Goal: Information Seeking & Learning: Learn about a topic

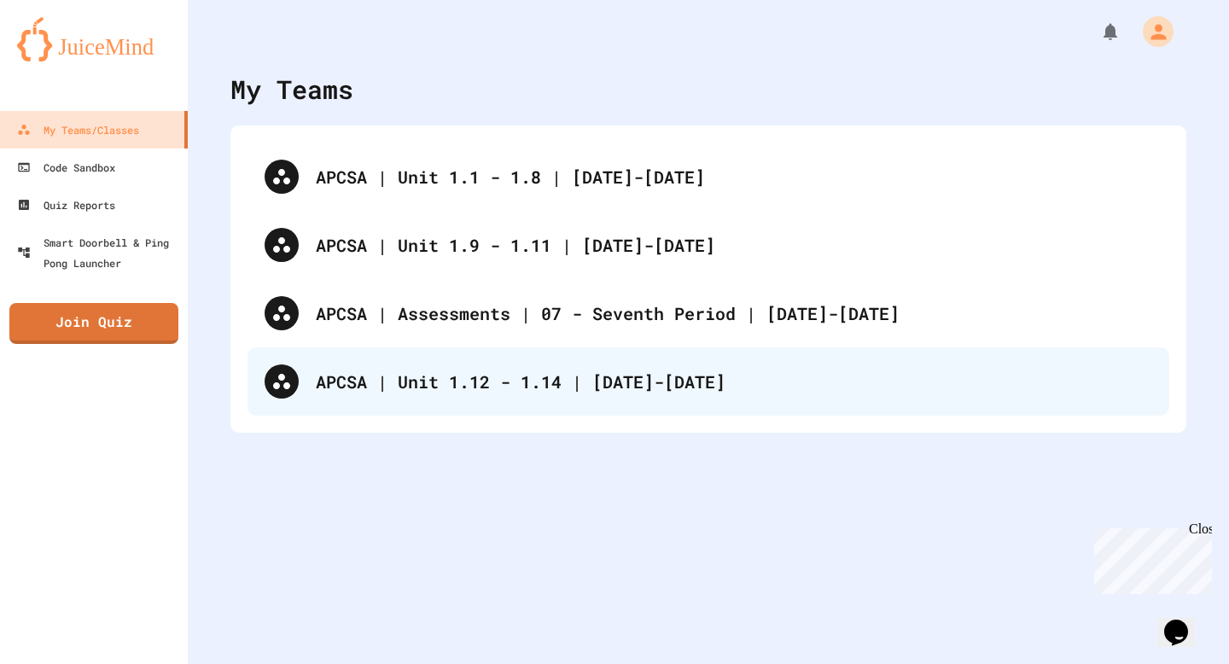
click at [539, 385] on div "APCSA | Unit 1.12 - 1.14 | [DATE]-[DATE]" at bounding box center [734, 382] width 836 height 26
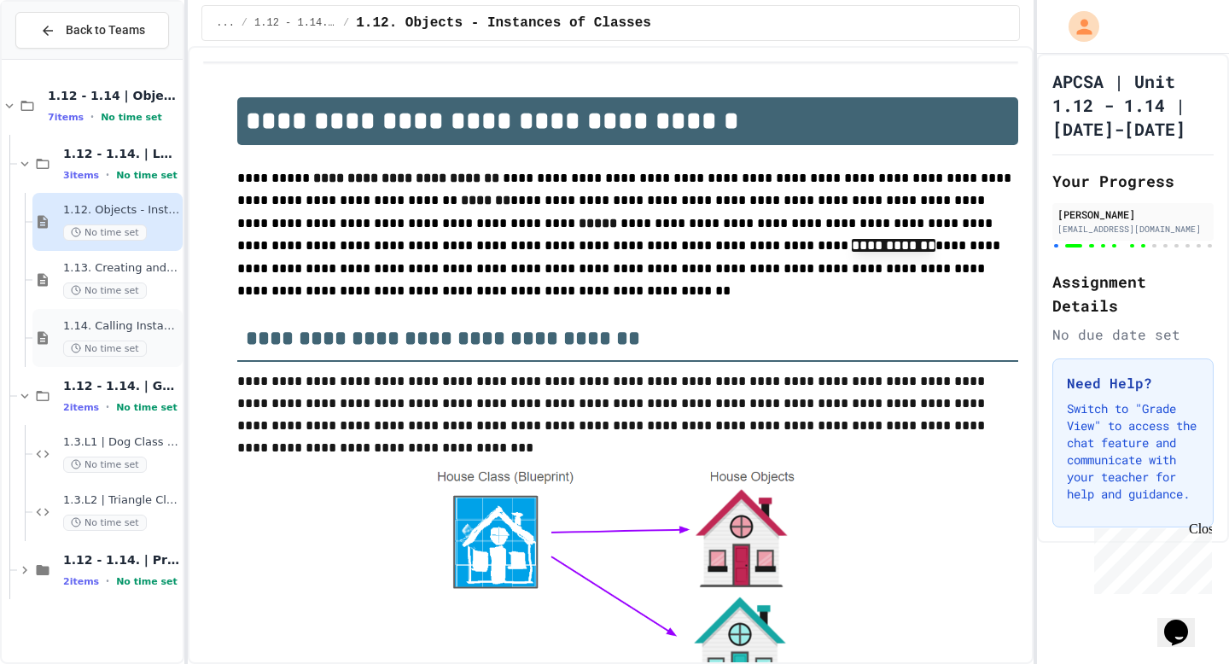
click at [119, 331] on span "1.14. Calling Instance Methods" at bounding box center [121, 326] width 116 height 15
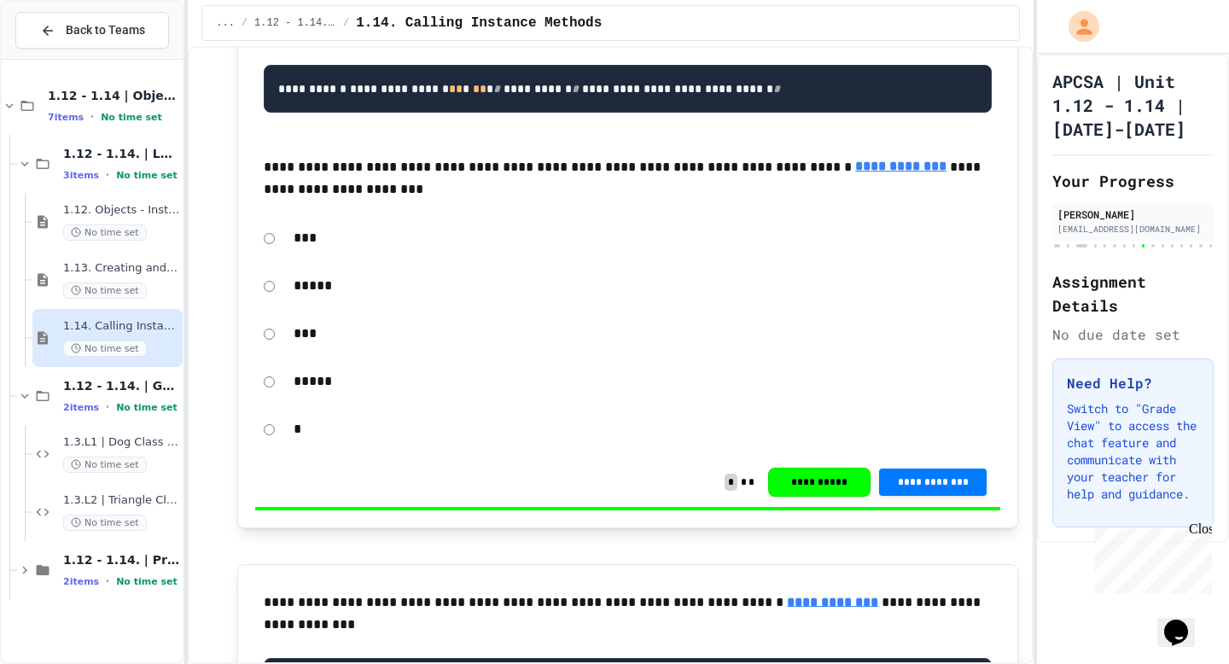
scroll to position [12451, 0]
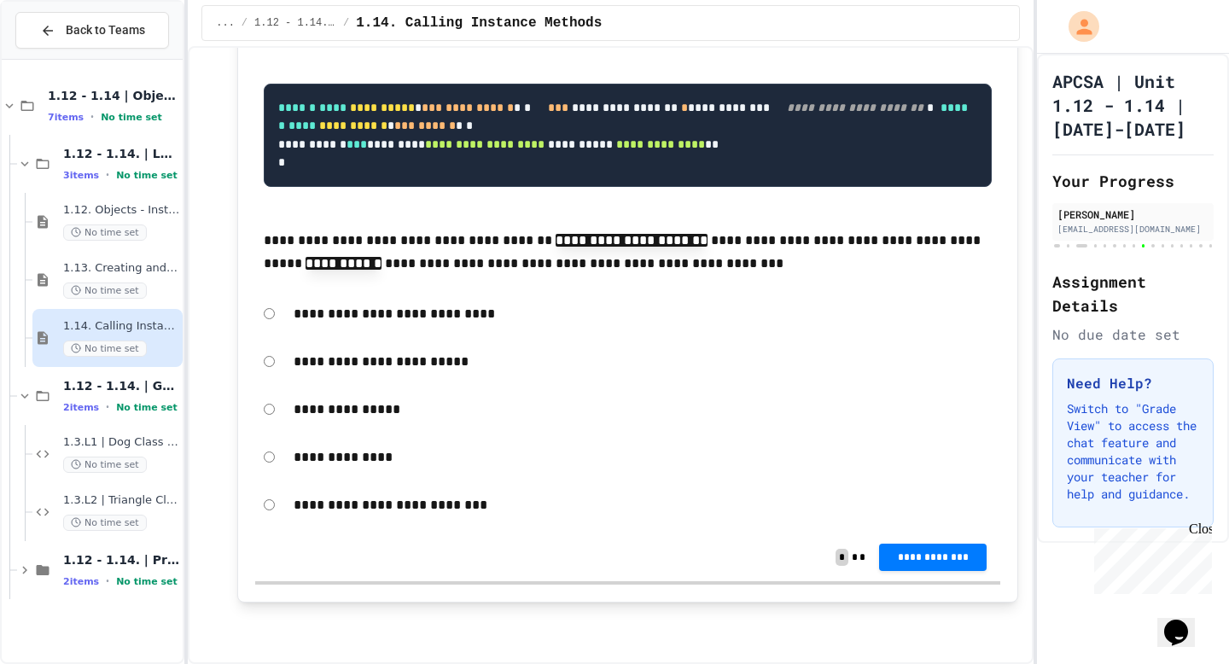
scroll to position [20305, 0]
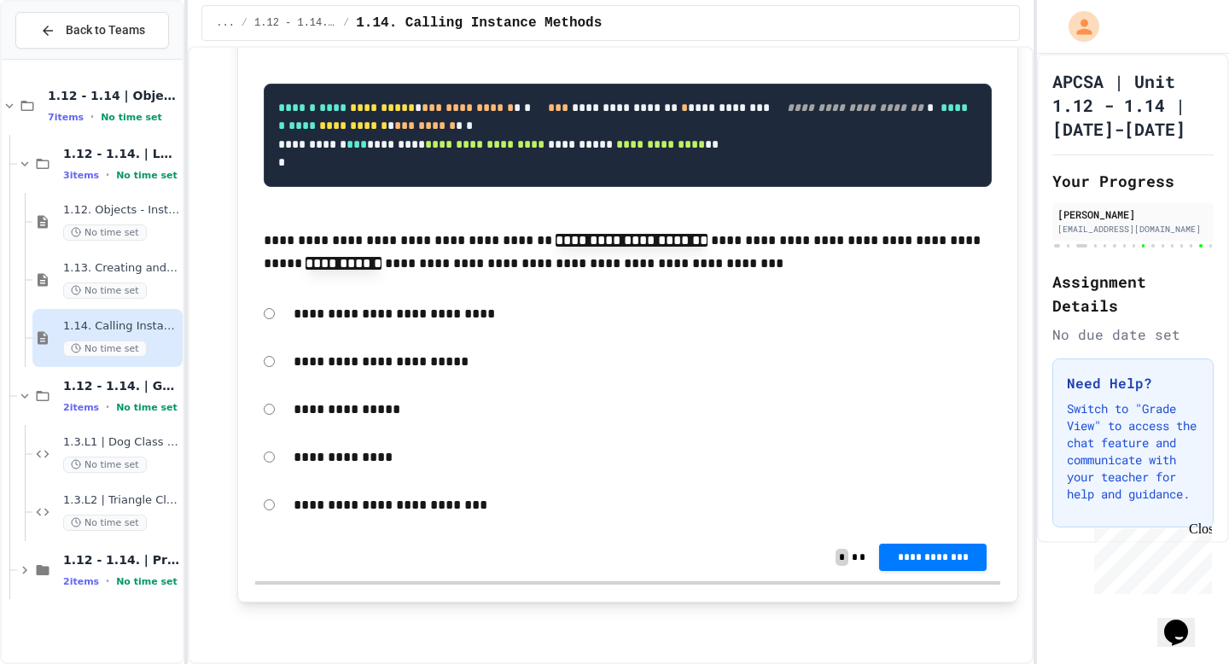
scroll to position [20522, 0]
